Goal: Task Accomplishment & Management: Use online tool/utility

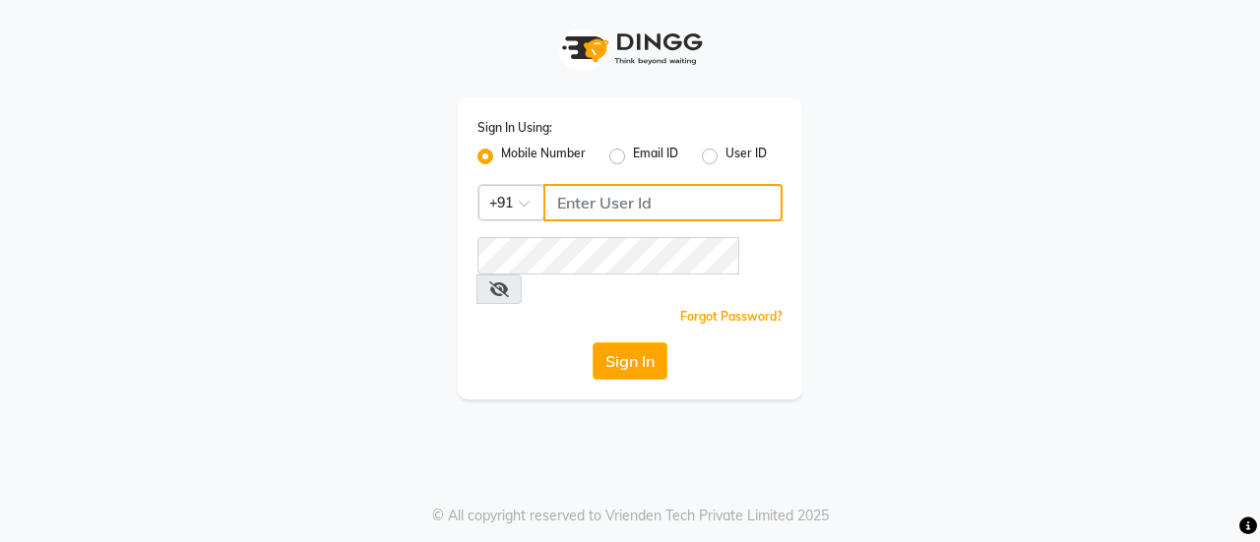
click at [628, 186] on input "Username" at bounding box center [662, 202] width 239 height 37
type input "9643101208"
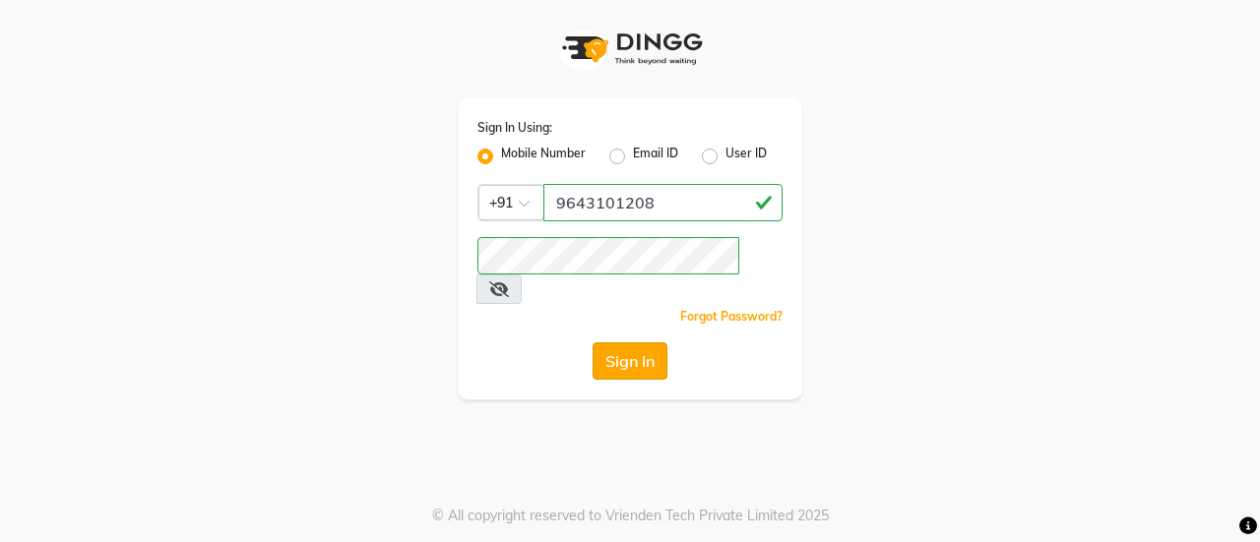
click at [643, 343] on button "Sign In" at bounding box center [630, 361] width 75 height 37
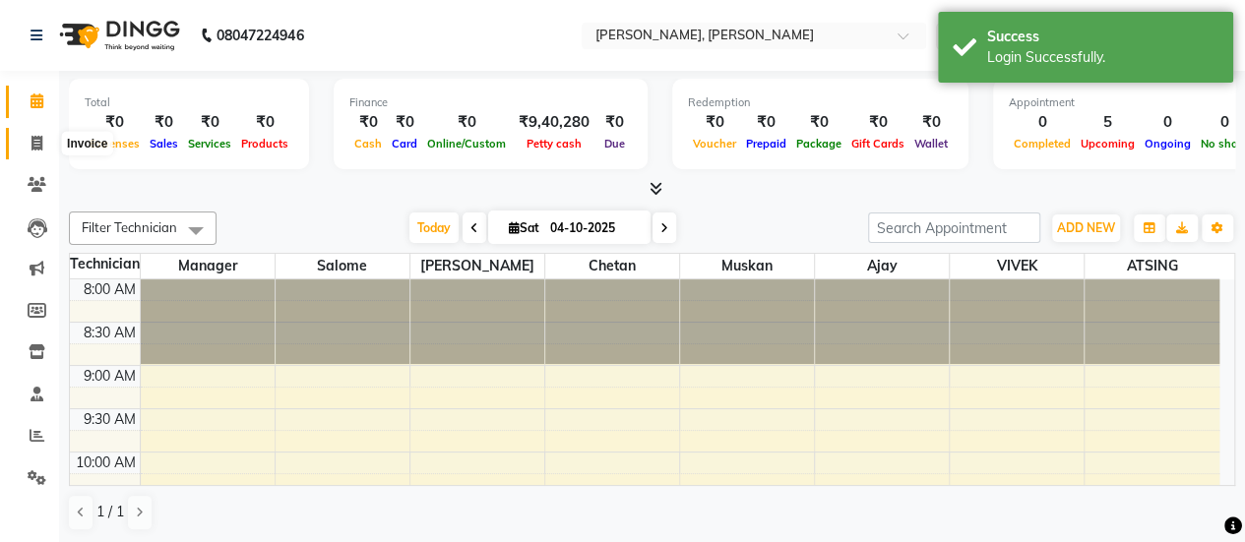
click at [24, 145] on span at bounding box center [37, 144] width 34 height 23
select select "service"
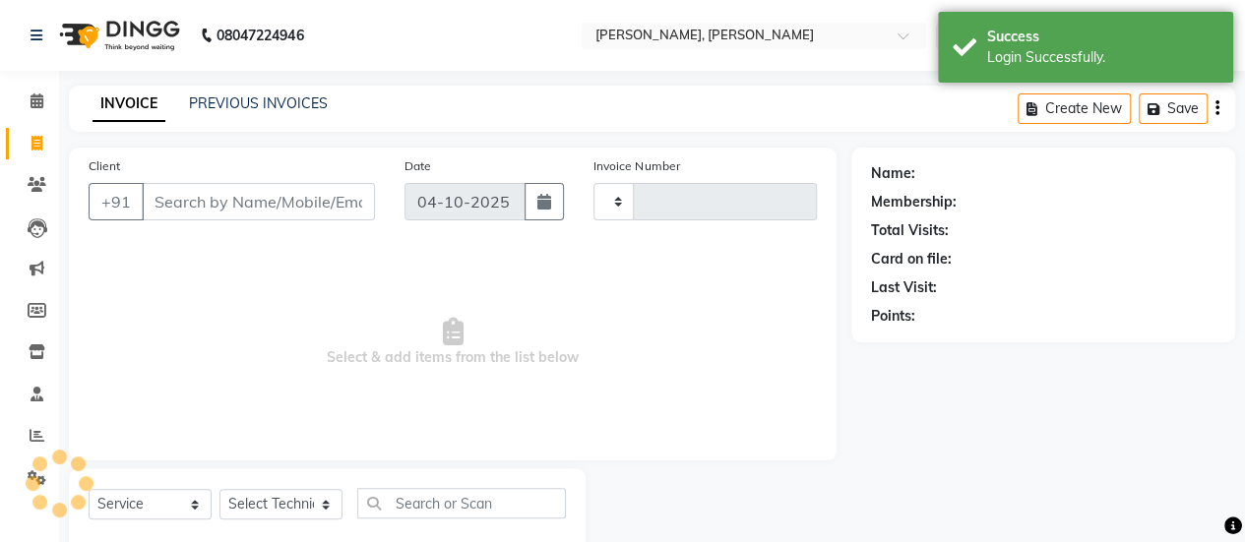
type input "0965"
select select "5749"
click at [209, 118] on div "INVOICE PREVIOUS INVOICES Create New Save" at bounding box center [652, 109] width 1166 height 46
click at [224, 102] on link "PREVIOUS INVOICES" at bounding box center [258, 104] width 139 height 18
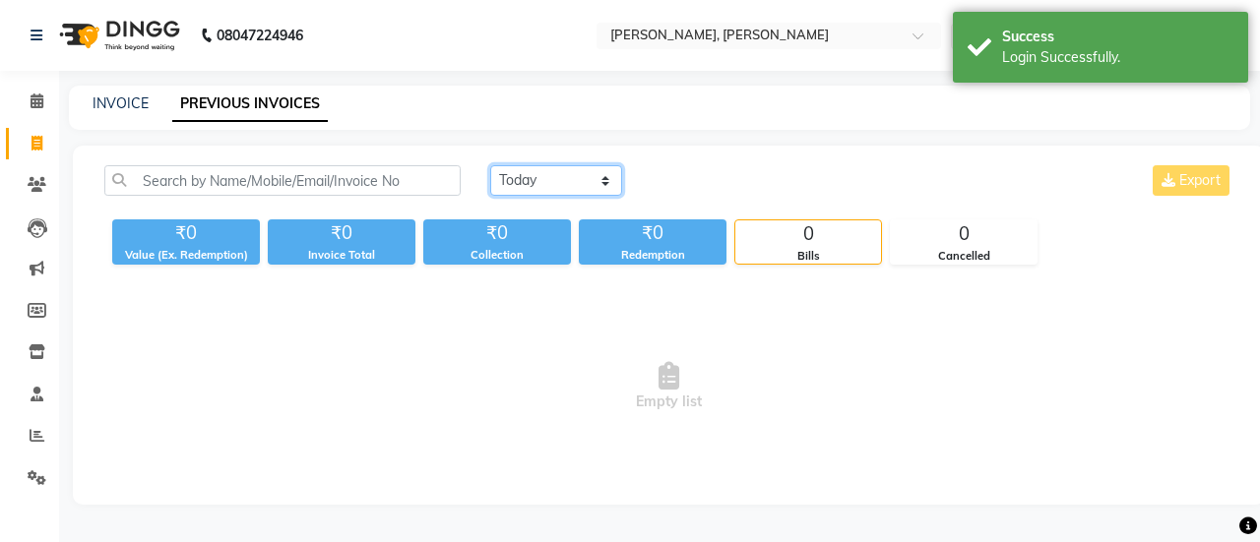
click at [513, 185] on select "[DATE] [DATE] Custom Range" at bounding box center [556, 180] width 132 height 31
select select "yesterday"
click at [490, 165] on select "[DATE] [DATE] Custom Range" at bounding box center [556, 180] width 132 height 31
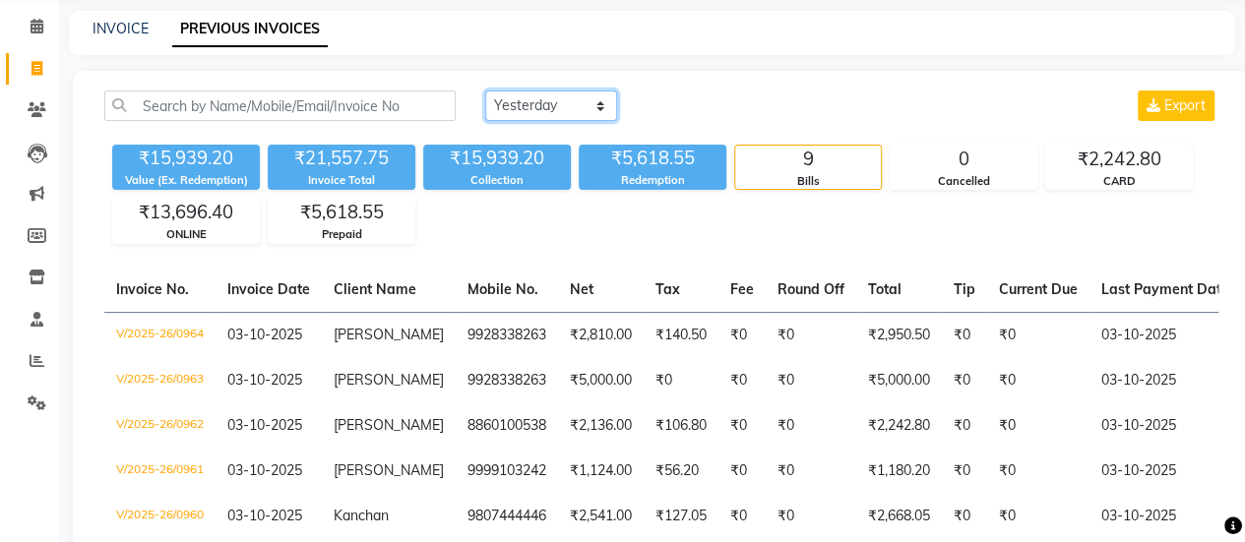
scroll to position [74, 0]
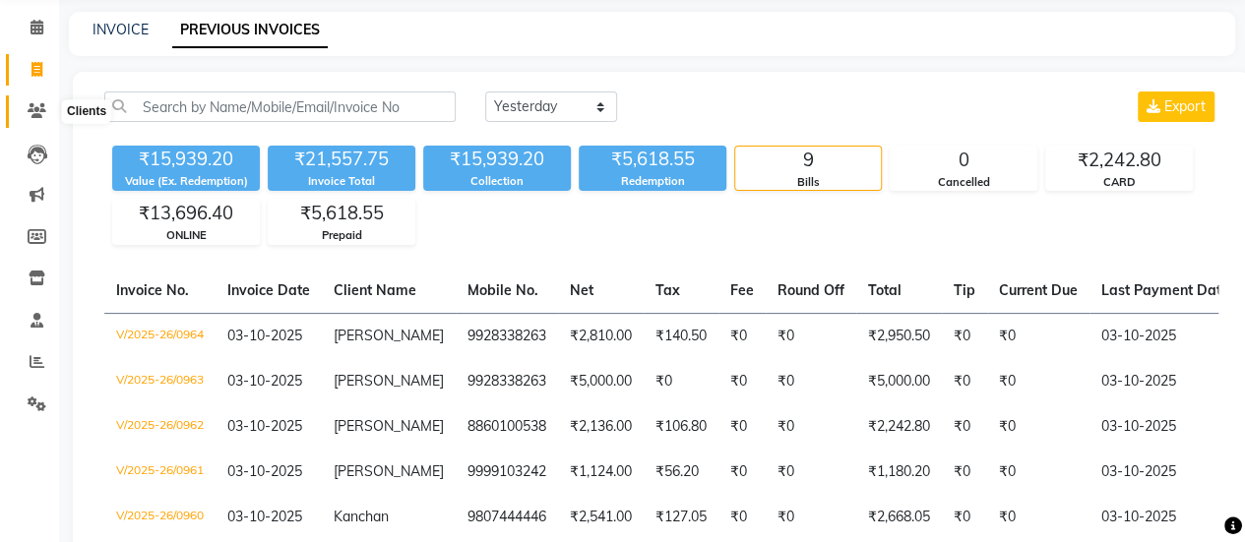
click at [33, 119] on span at bounding box center [37, 111] width 34 height 23
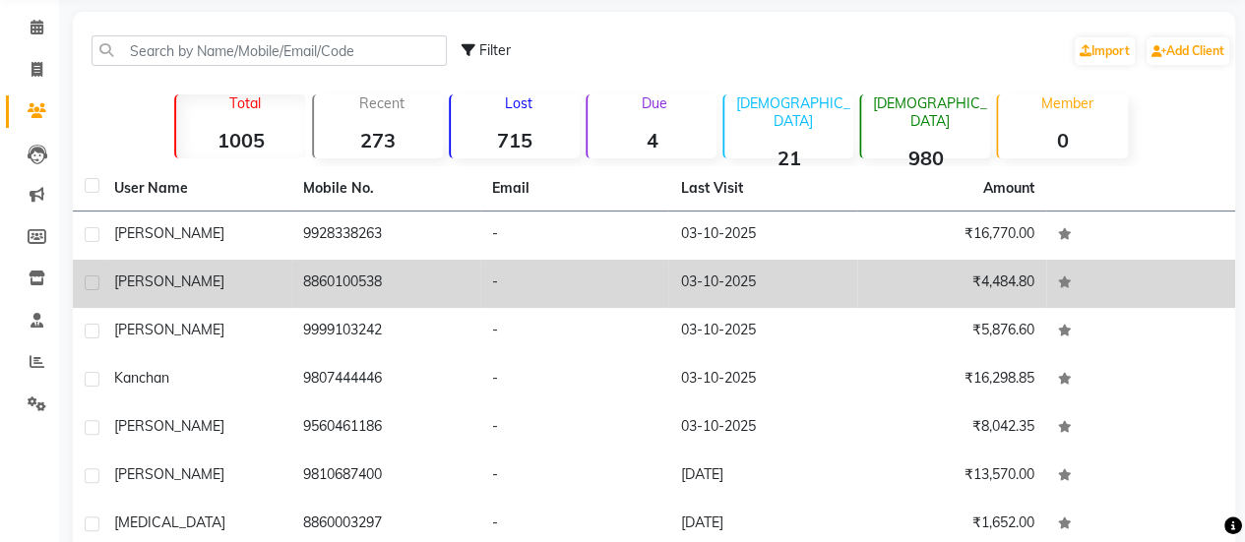
click at [269, 269] on td "[PERSON_NAME]" at bounding box center [196, 284] width 189 height 48
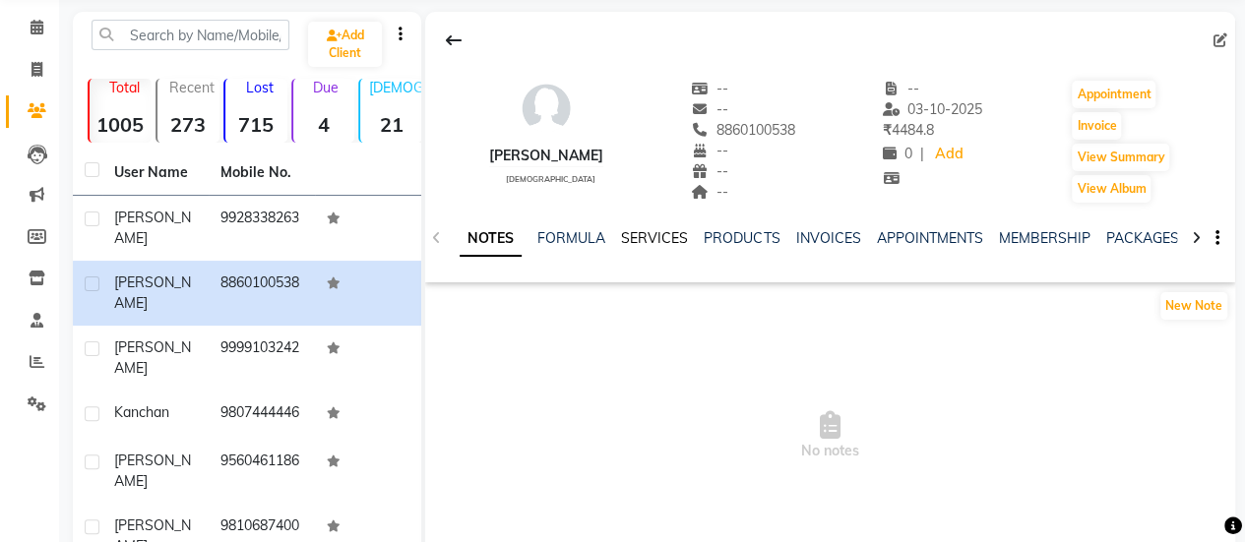
click at [648, 240] on link "SERVICES" at bounding box center [654, 238] width 67 height 18
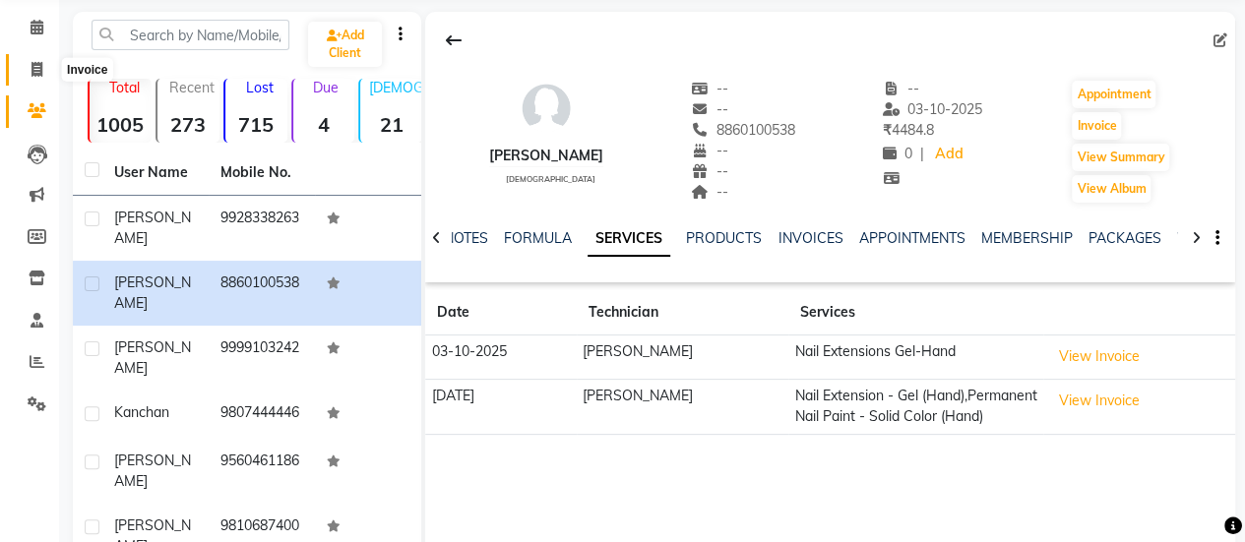
click at [33, 68] on icon at bounding box center [37, 69] width 11 height 15
select select "service"
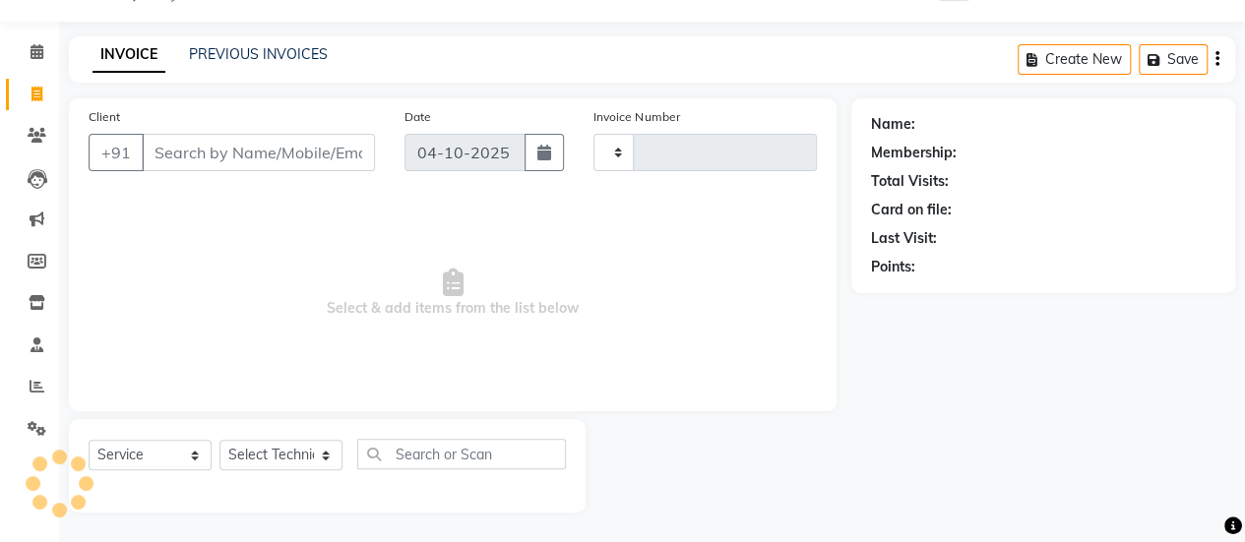
scroll to position [48, 0]
select select "5749"
type input "0965"
click at [205, 47] on link "PREVIOUS INVOICES" at bounding box center [258, 55] width 139 height 18
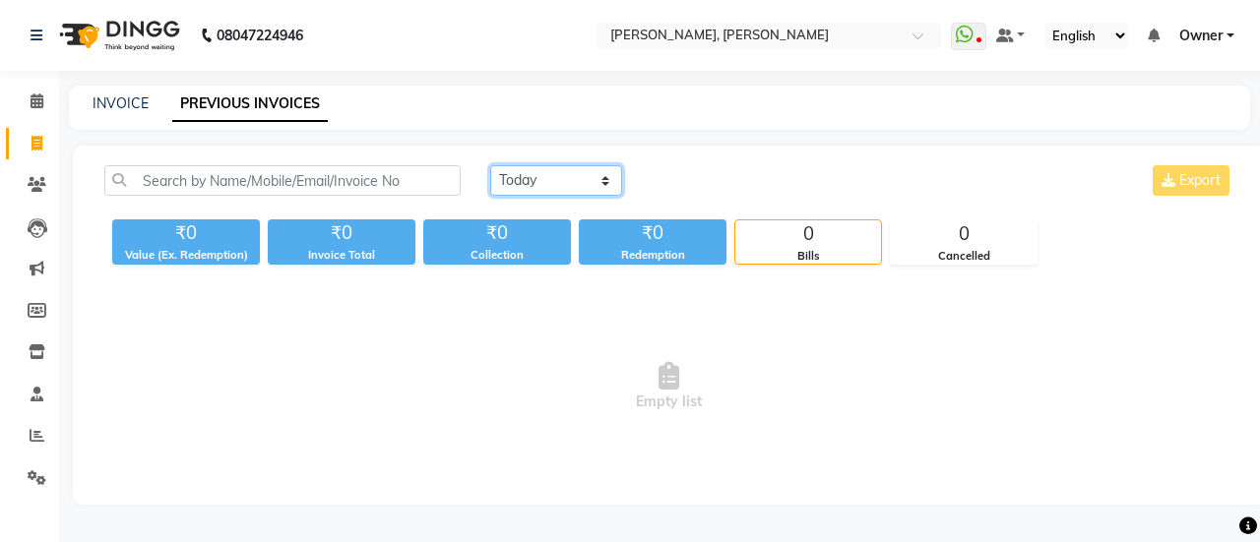
drag, startPoint x: 543, startPoint y: 169, endPoint x: 531, endPoint y: 237, distance: 69.1
click at [531, 237] on div "[DATE] [DATE] Custom Range Export ₹0 Value (Ex. Redemption) ₹0 Invoice Total ₹0…" at bounding box center [669, 214] width 1153 height 99
select select "yesterday"
click at [490, 165] on select "[DATE] [DATE] Custom Range" at bounding box center [556, 180] width 132 height 31
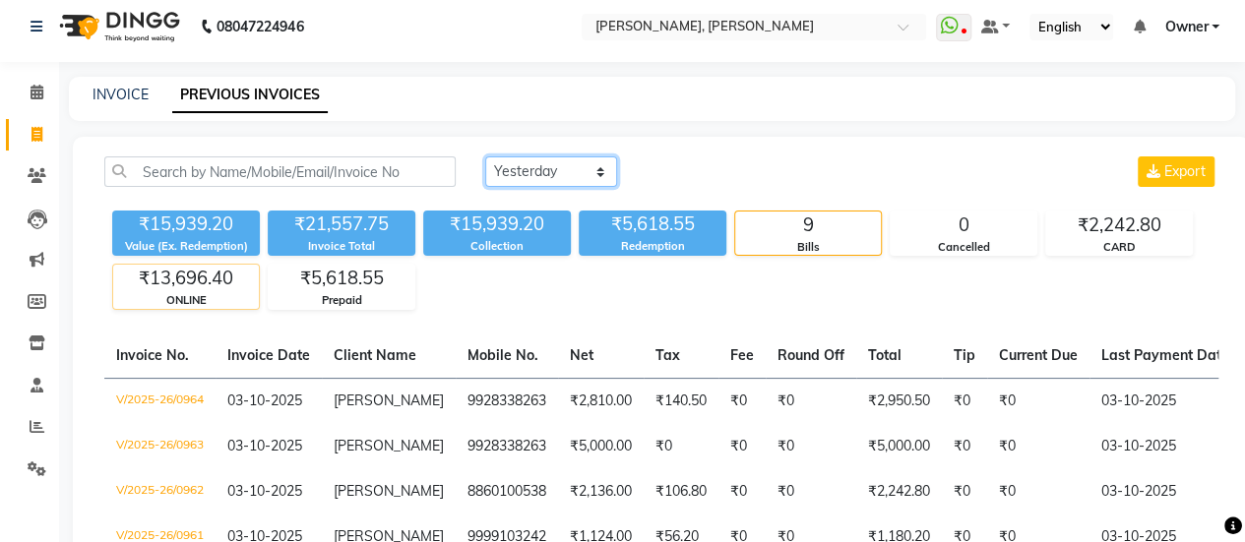
scroll to position [8, 0]
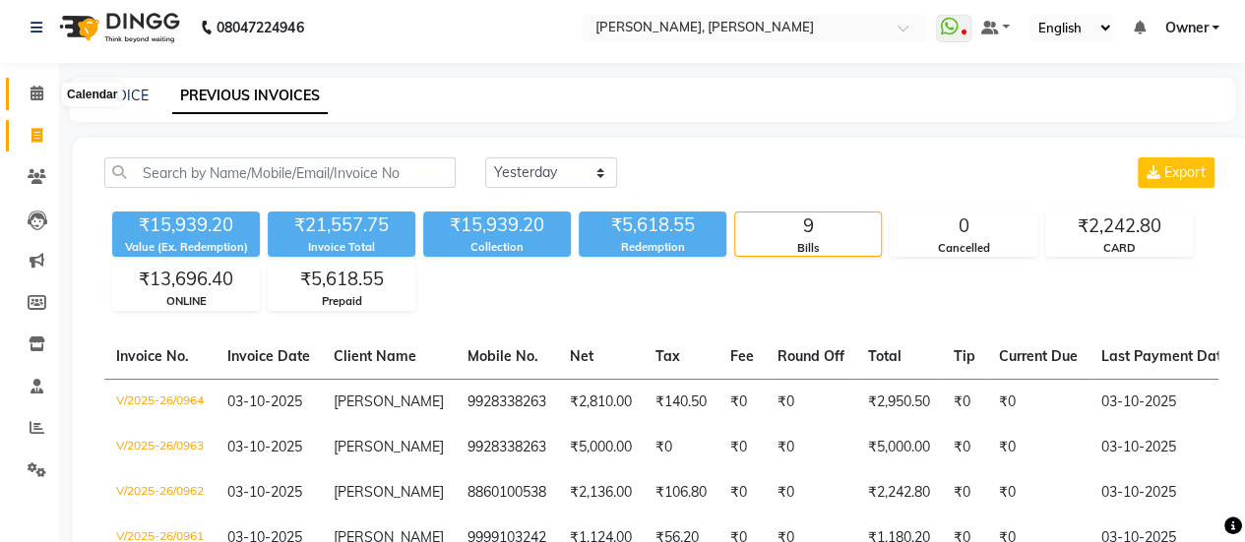
click at [37, 97] on icon at bounding box center [37, 93] width 13 height 15
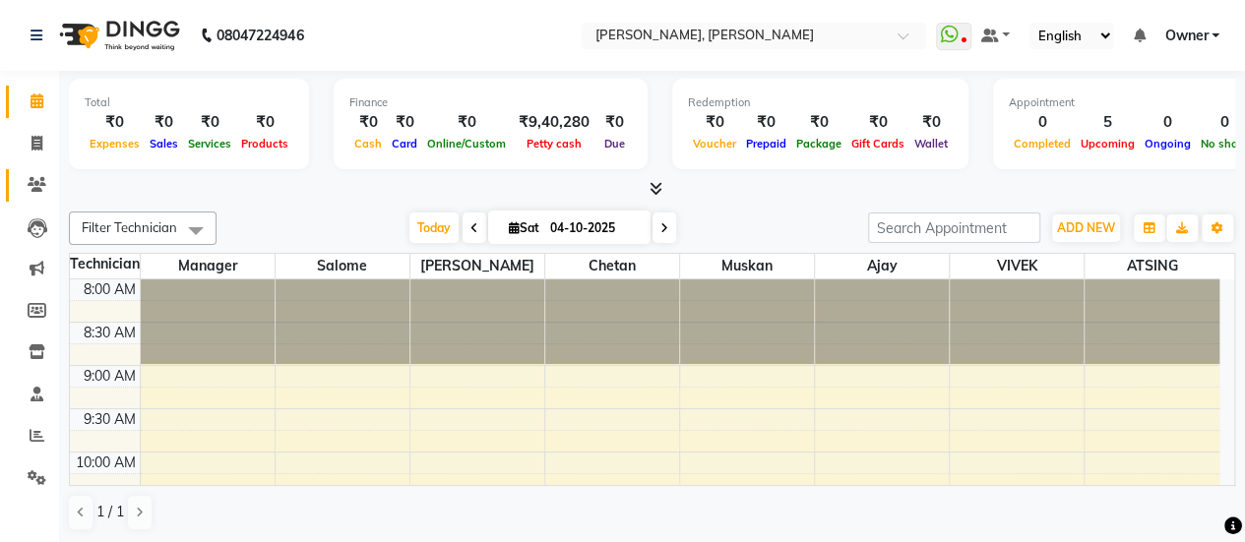
click at [40, 199] on link "Clients" at bounding box center [29, 185] width 47 height 32
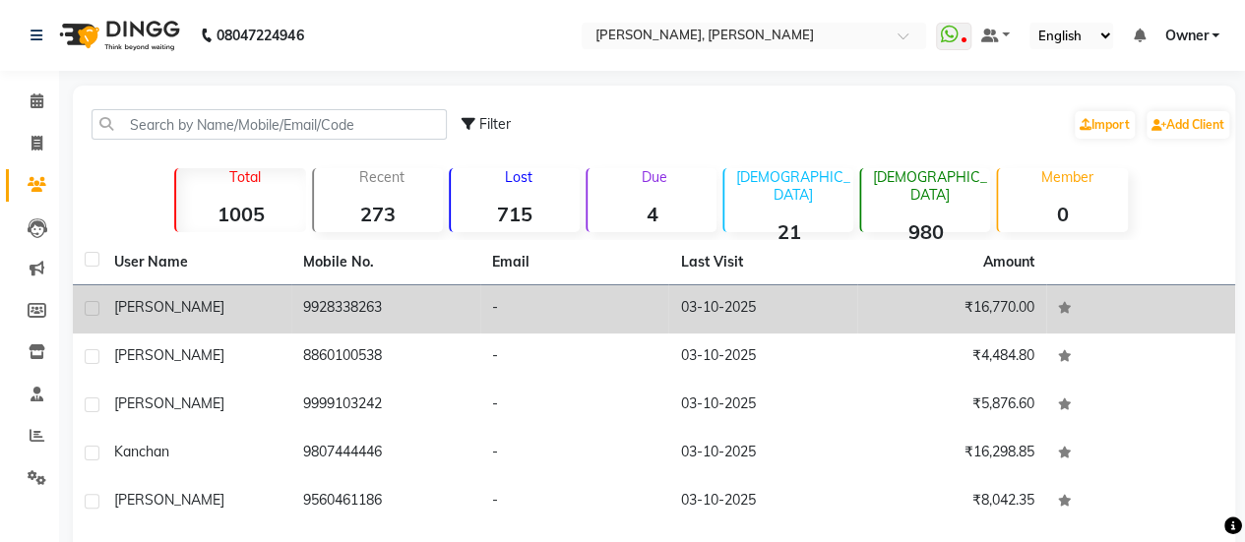
click at [221, 302] on div "[PERSON_NAME]" at bounding box center [196, 307] width 165 height 21
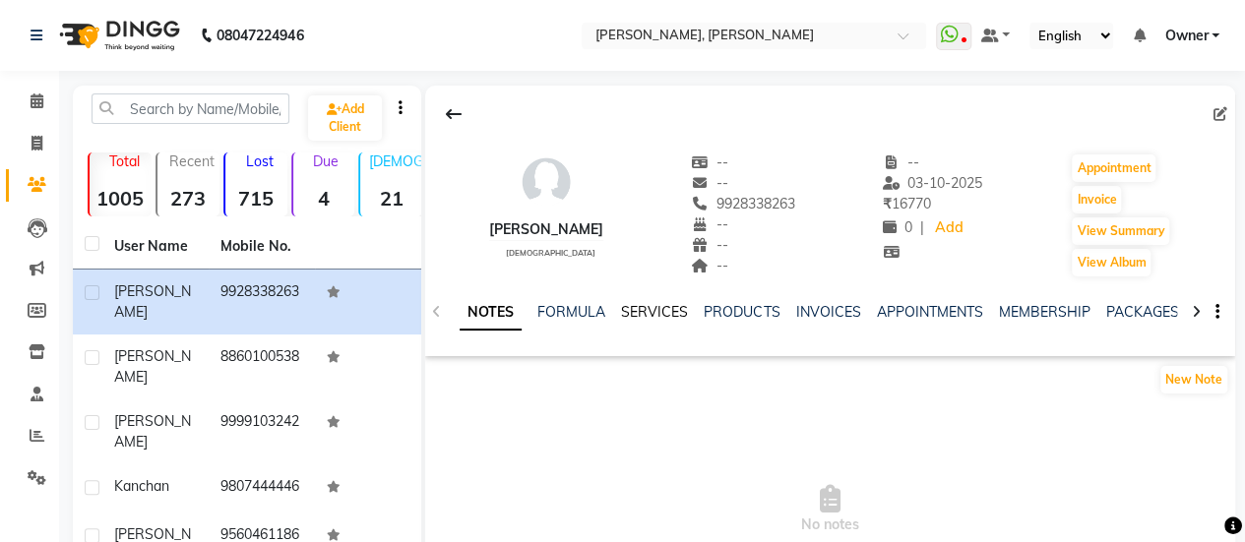
click at [652, 310] on link "SERVICES" at bounding box center [654, 312] width 67 height 18
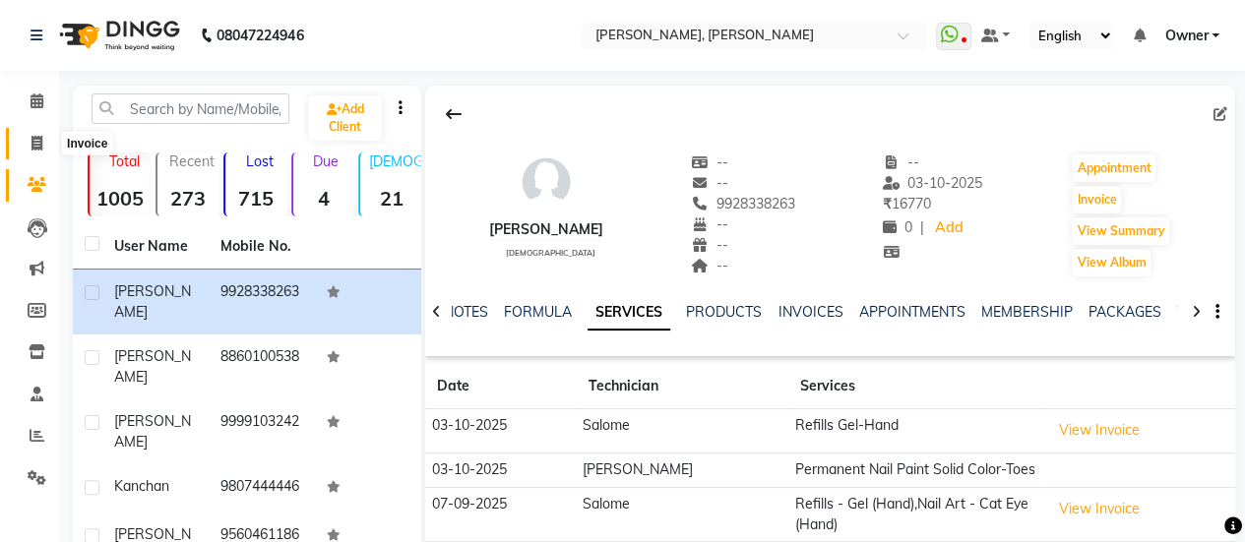
click at [41, 145] on icon at bounding box center [37, 143] width 11 height 15
select select "service"
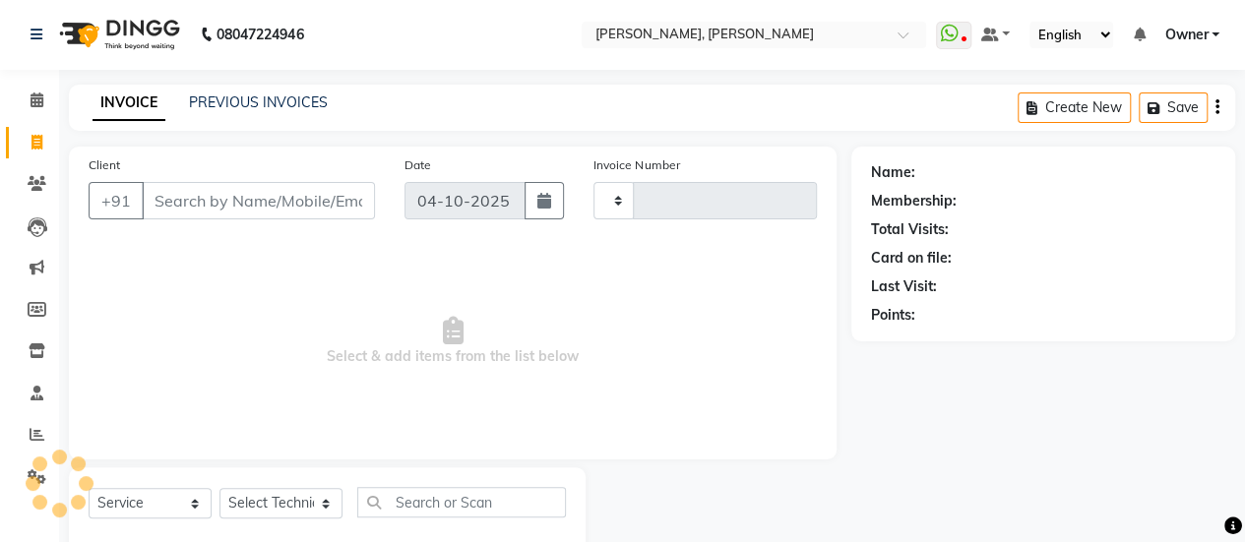
type input "0965"
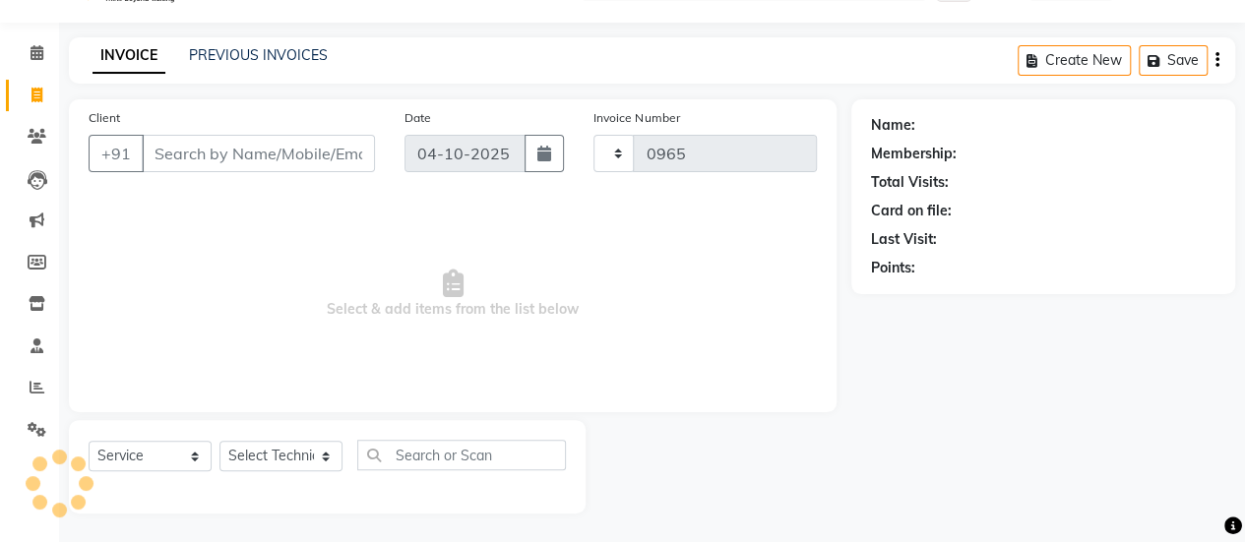
select select "5749"
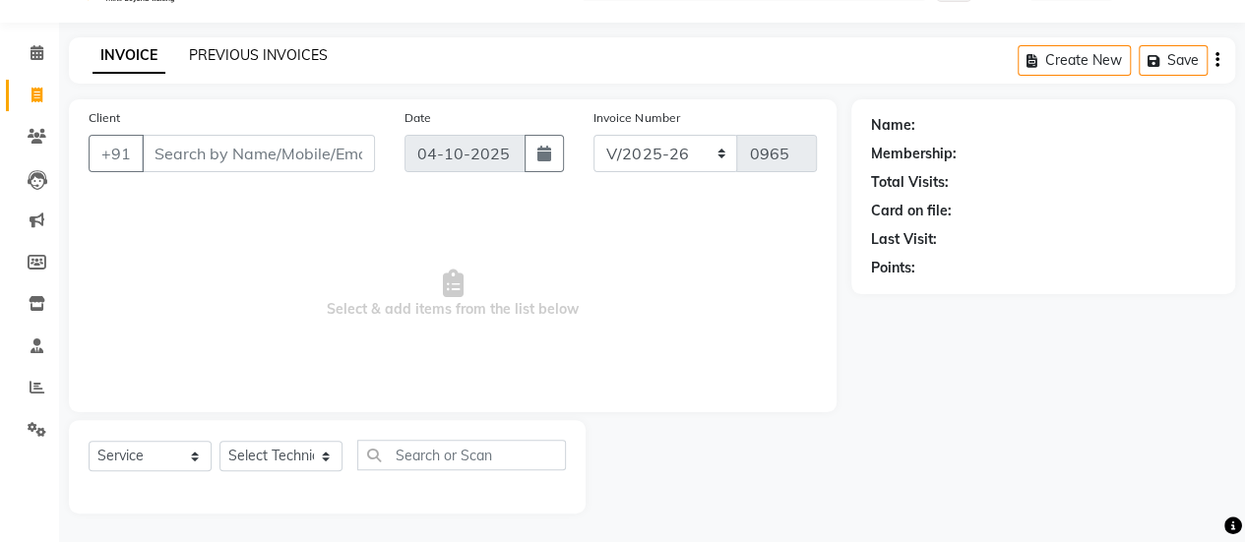
click at [238, 48] on link "PREVIOUS INVOICES" at bounding box center [258, 55] width 139 height 18
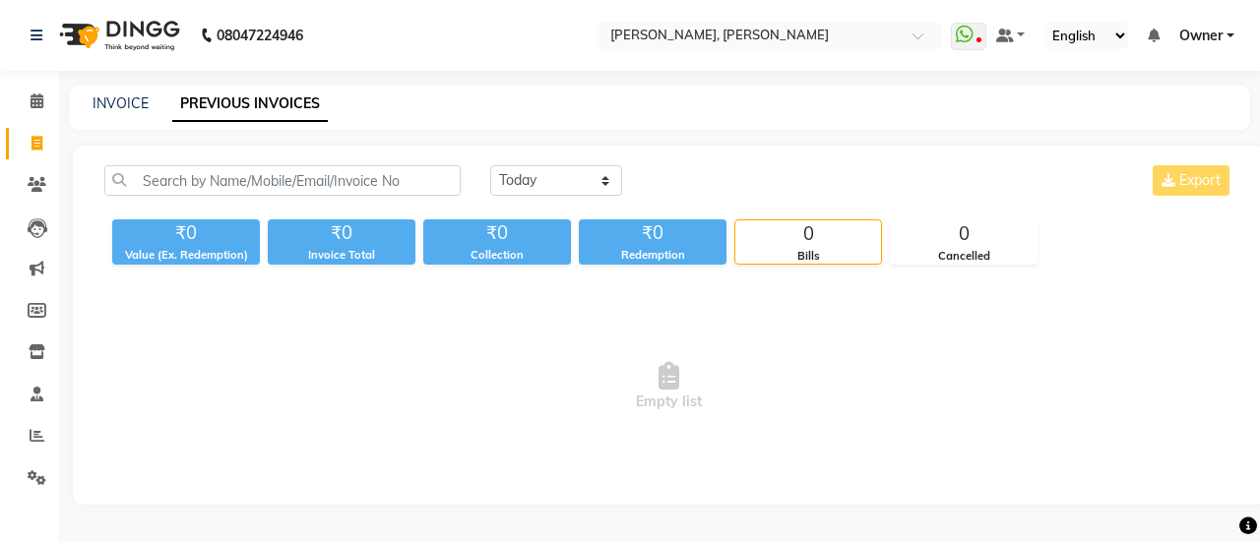
click at [554, 199] on div "[DATE] [DATE] Custom Range Export" at bounding box center [861, 188] width 773 height 46
click at [548, 190] on select "[DATE] [DATE] Custom Range" at bounding box center [556, 180] width 132 height 31
select select "yesterday"
click at [490, 165] on select "[DATE] [DATE] Custom Range" at bounding box center [556, 180] width 132 height 31
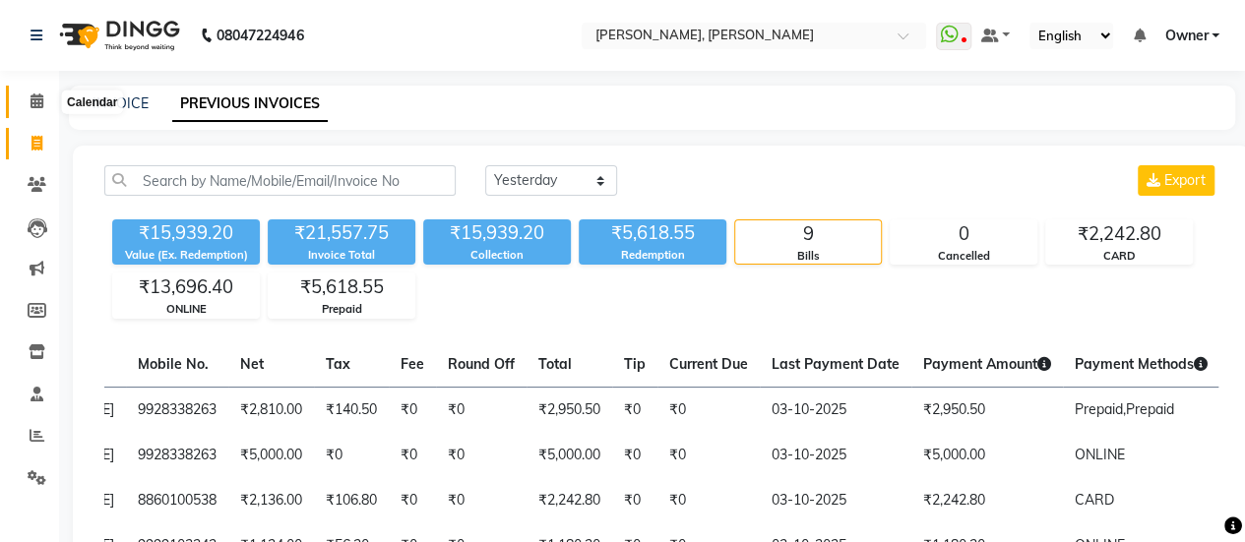
click at [31, 107] on icon at bounding box center [37, 101] width 13 height 15
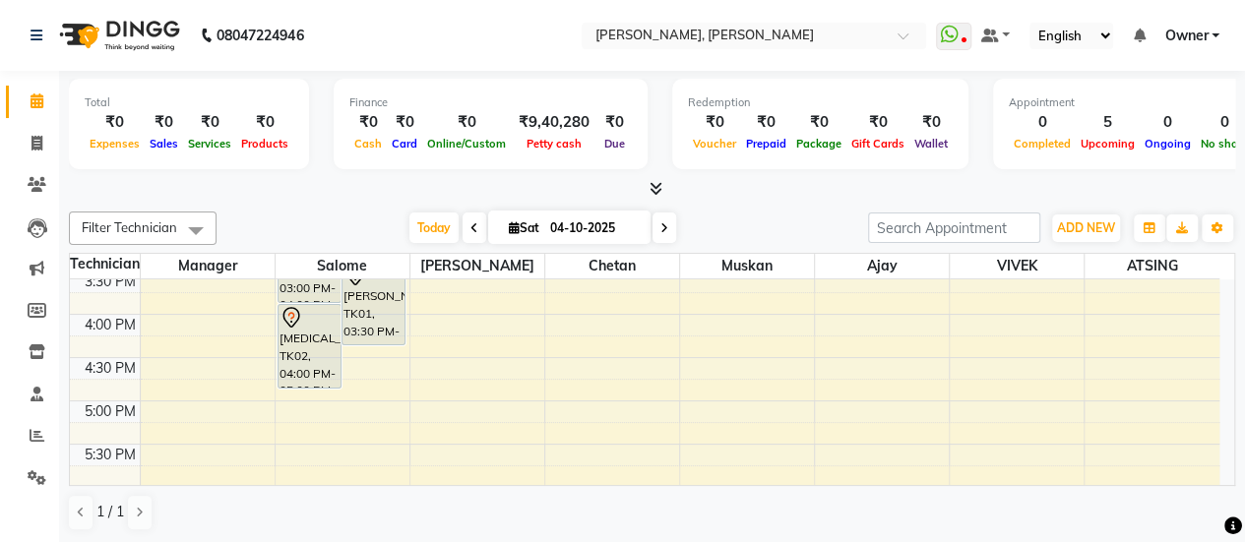
scroll to position [657, 0]
click at [32, 139] on icon at bounding box center [37, 143] width 11 height 15
select select "service"
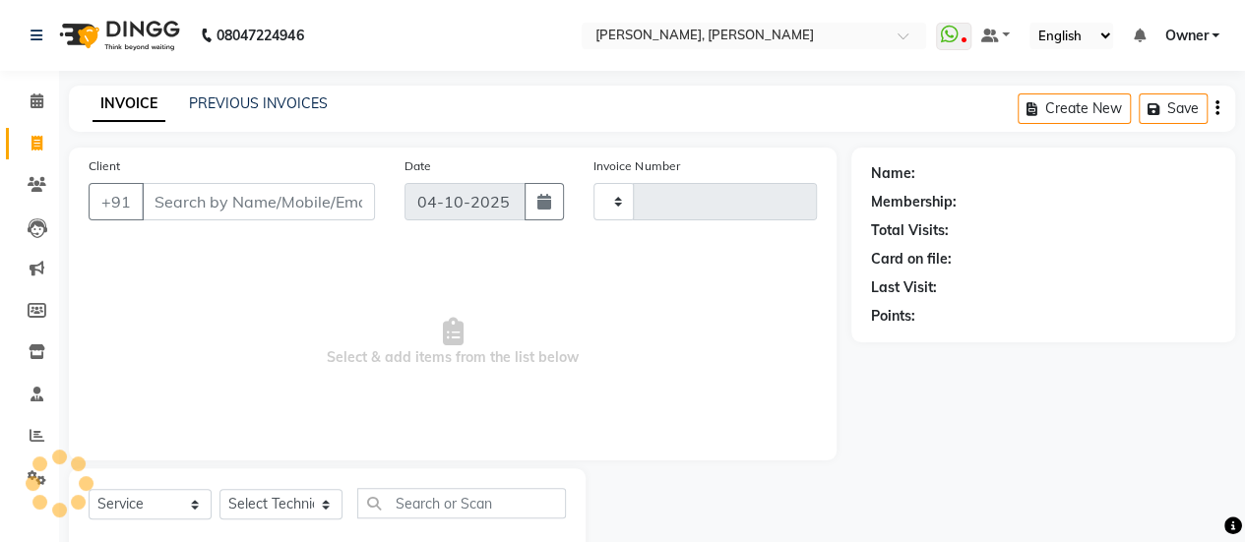
type input "0965"
select select "5749"
click at [264, 105] on link "PREVIOUS INVOICES" at bounding box center [258, 104] width 139 height 18
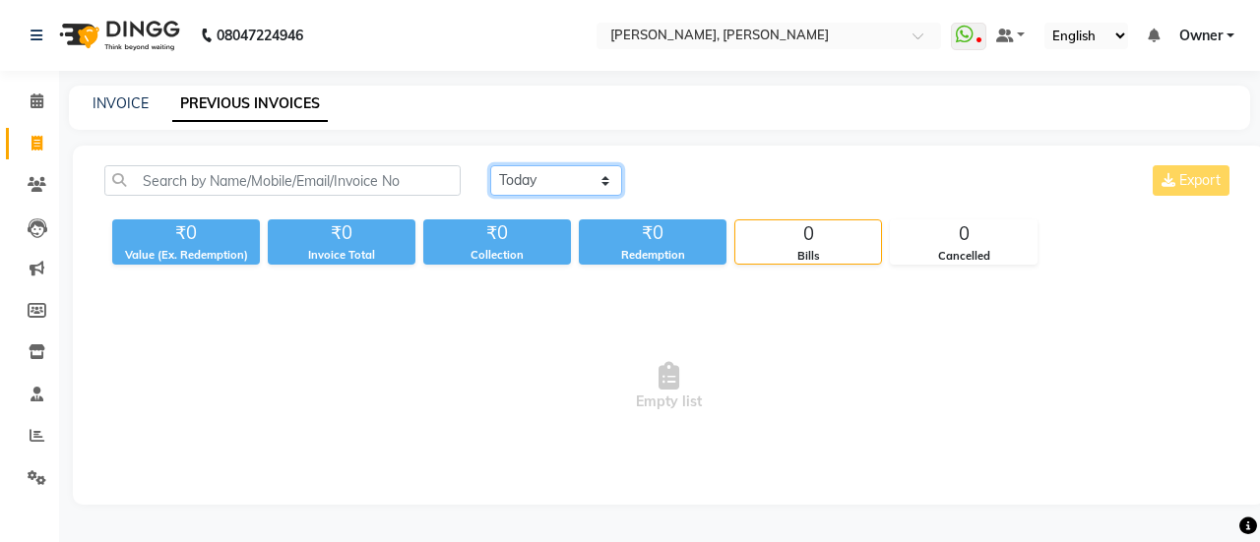
click at [590, 177] on select "[DATE] [DATE] Custom Range" at bounding box center [556, 180] width 132 height 31
select select "yesterday"
click at [490, 165] on select "[DATE] [DATE] Custom Range" at bounding box center [556, 180] width 132 height 31
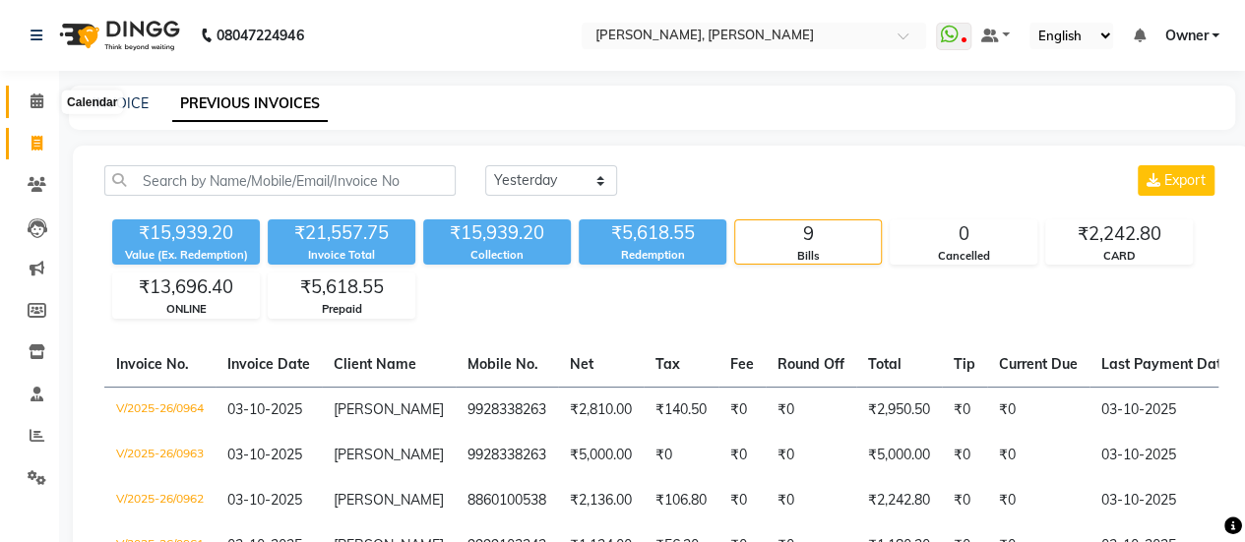
click at [42, 96] on icon at bounding box center [37, 101] width 13 height 15
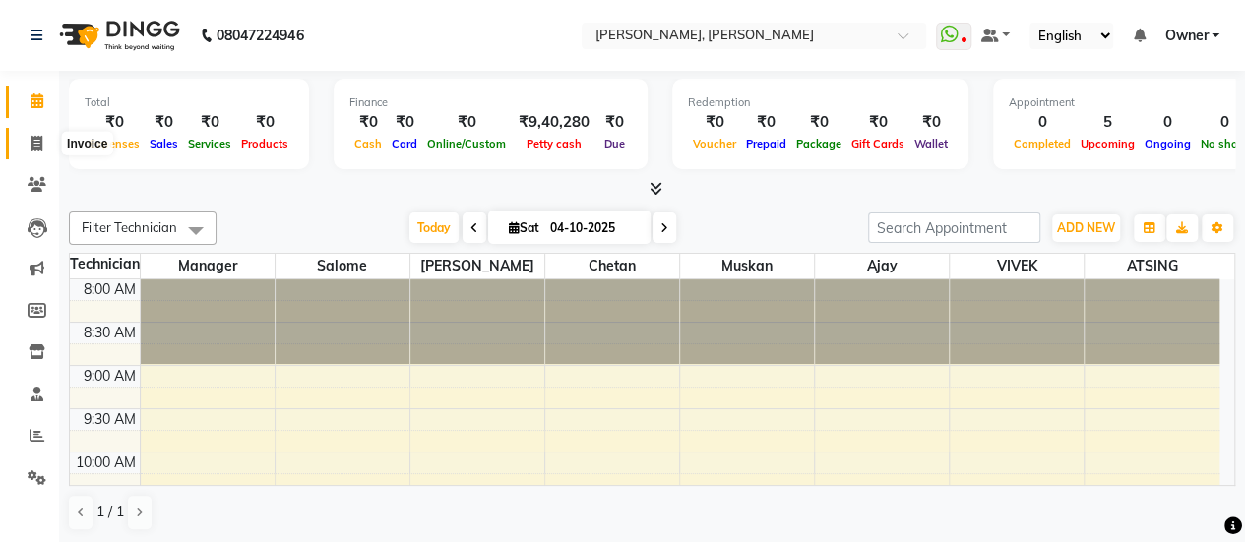
click at [44, 141] on span at bounding box center [37, 144] width 34 height 23
select select "service"
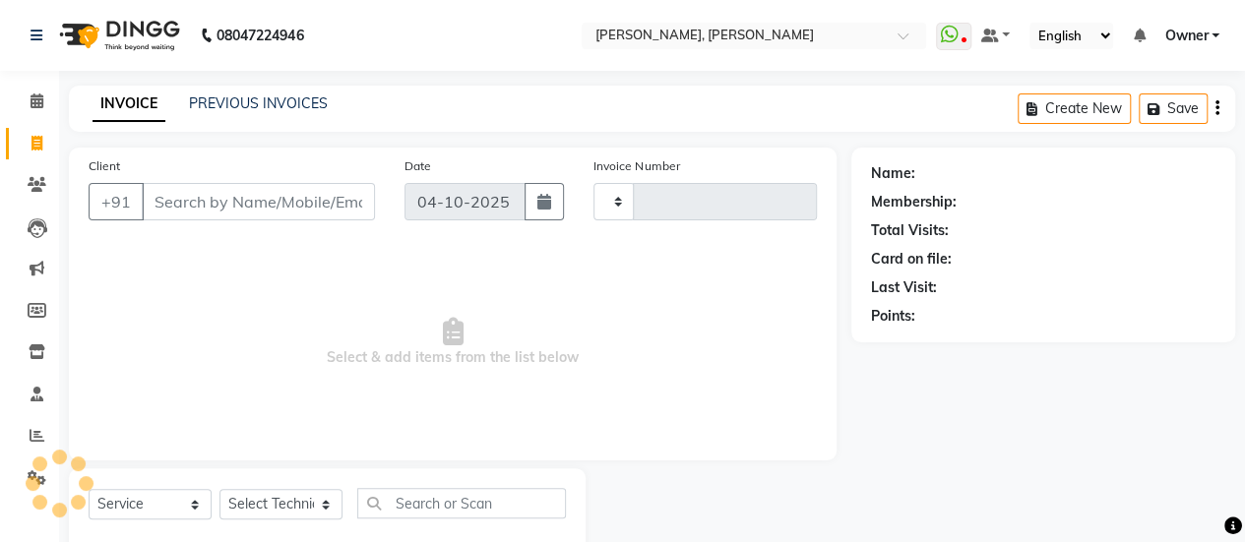
type input "0965"
select select "5749"
click at [258, 101] on link "PREVIOUS INVOICES" at bounding box center [258, 104] width 139 height 18
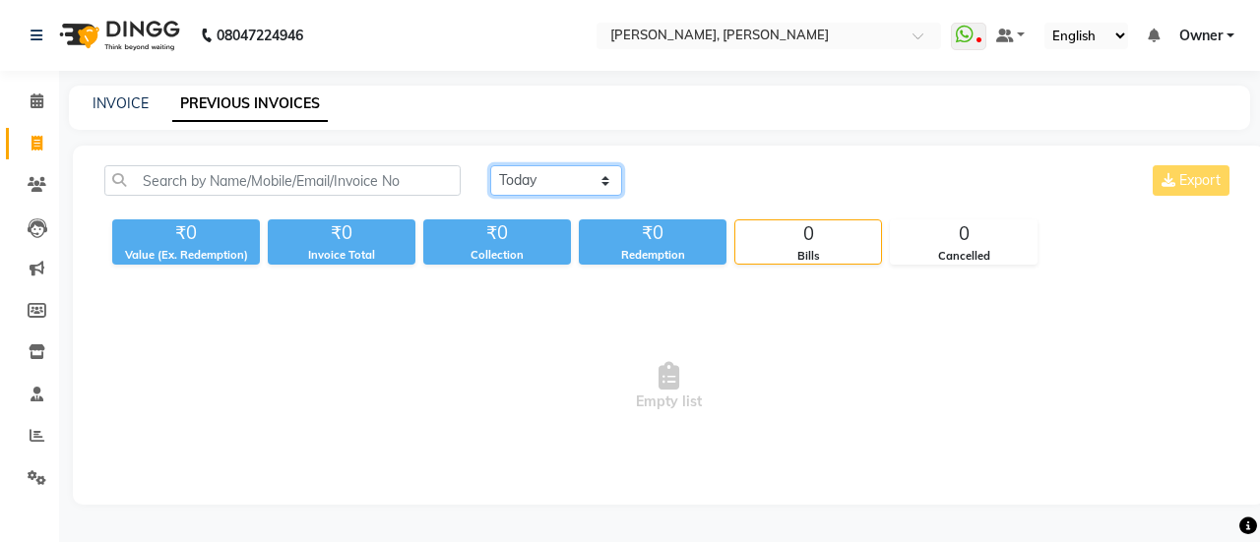
click at [559, 176] on select "[DATE] [DATE] Custom Range" at bounding box center [556, 180] width 132 height 31
select select "range"
click at [490, 165] on select "[DATE] [DATE] Custom Range" at bounding box center [556, 180] width 132 height 31
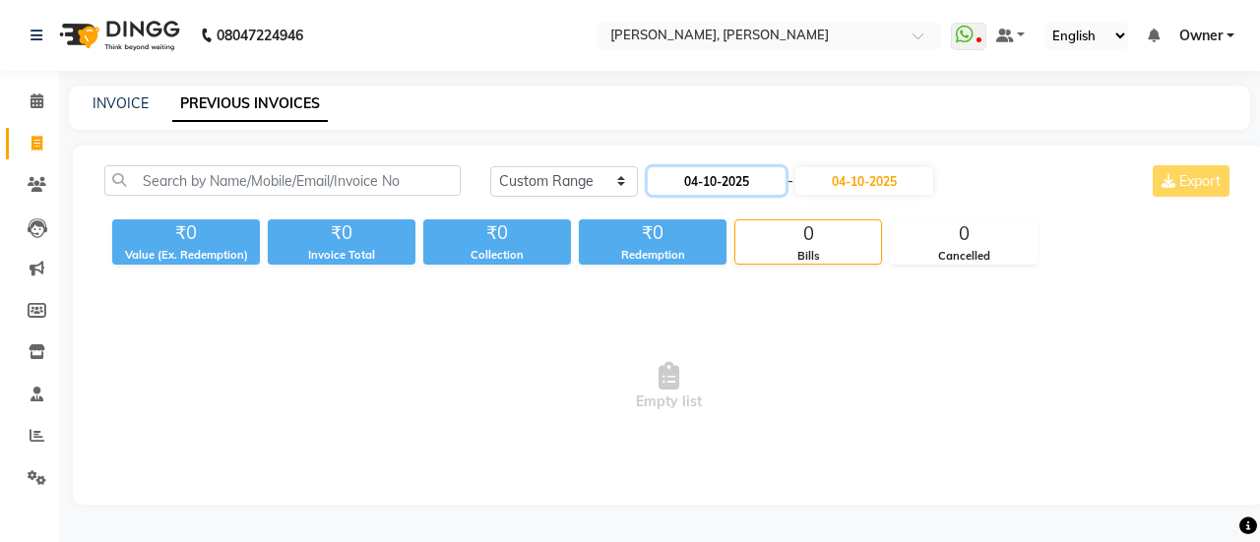
click at [742, 176] on input "04-10-2025" at bounding box center [717, 181] width 138 height 28
select select "10"
select select "2025"
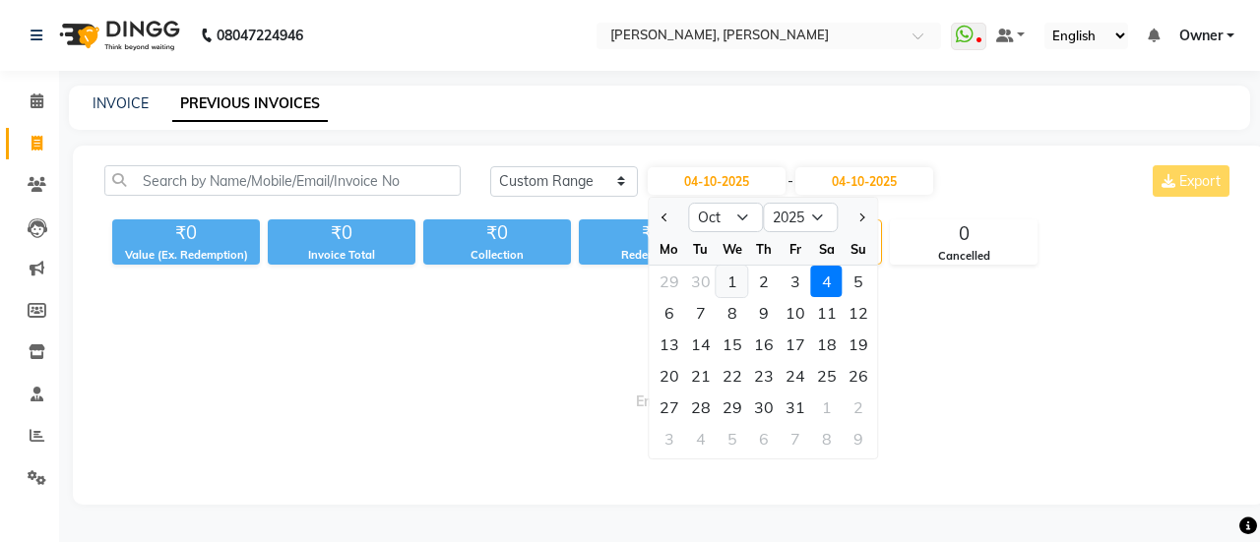
click at [729, 275] on div "1" at bounding box center [733, 282] width 32 height 32
type input "01-10-2025"
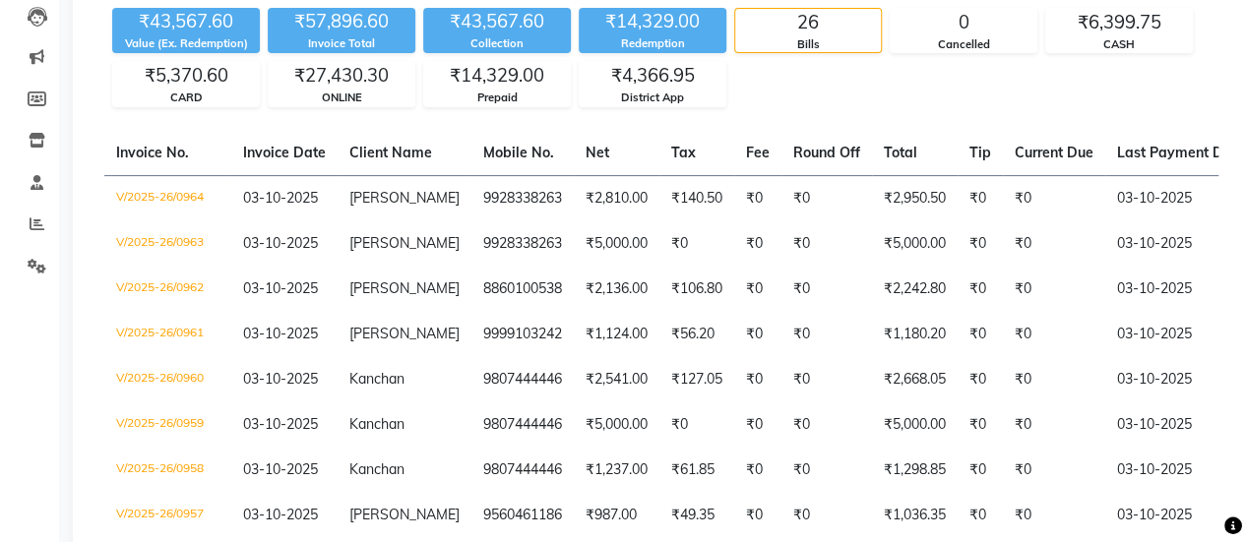
scroll to position [48, 0]
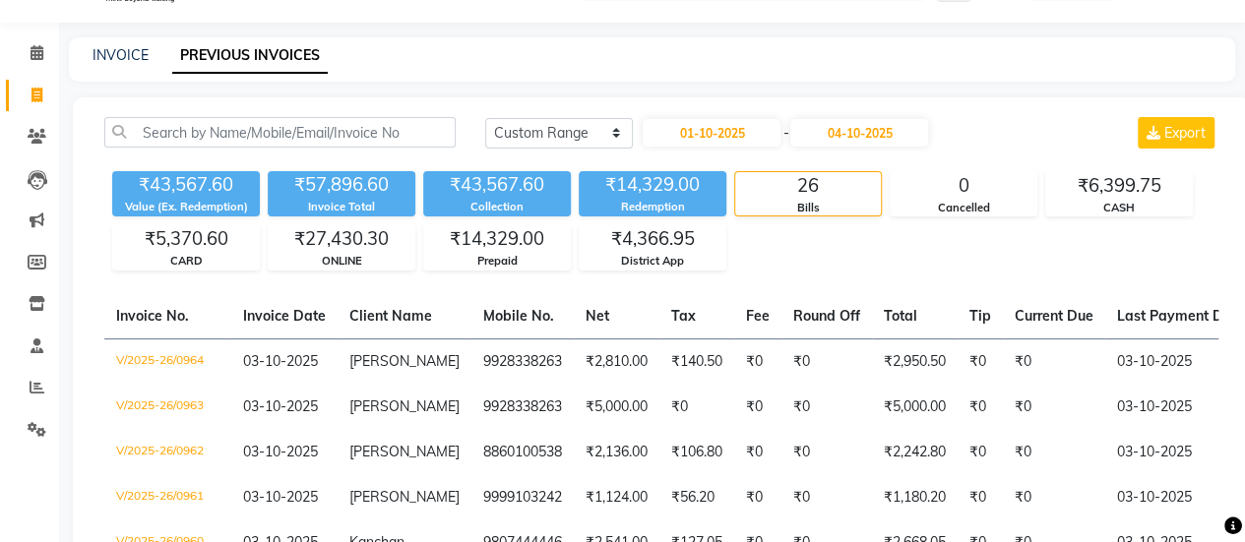
select select "service"
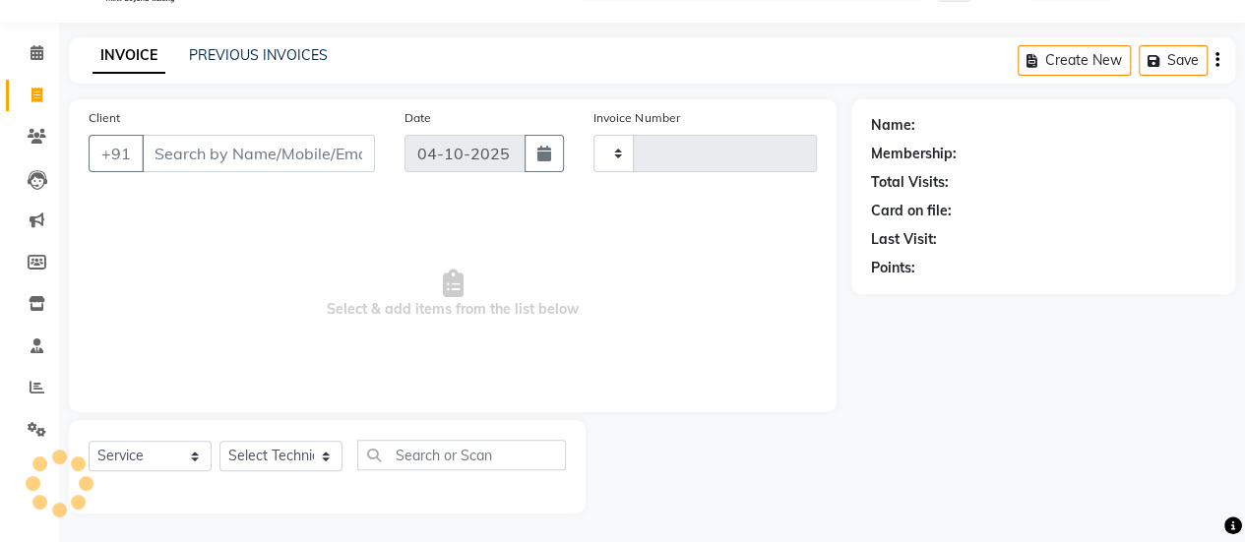
type input "0965"
select select "5749"
click at [299, 60] on link "PREVIOUS INVOICES" at bounding box center [258, 55] width 139 height 18
